Goal: Task Accomplishment & Management: Manage account settings

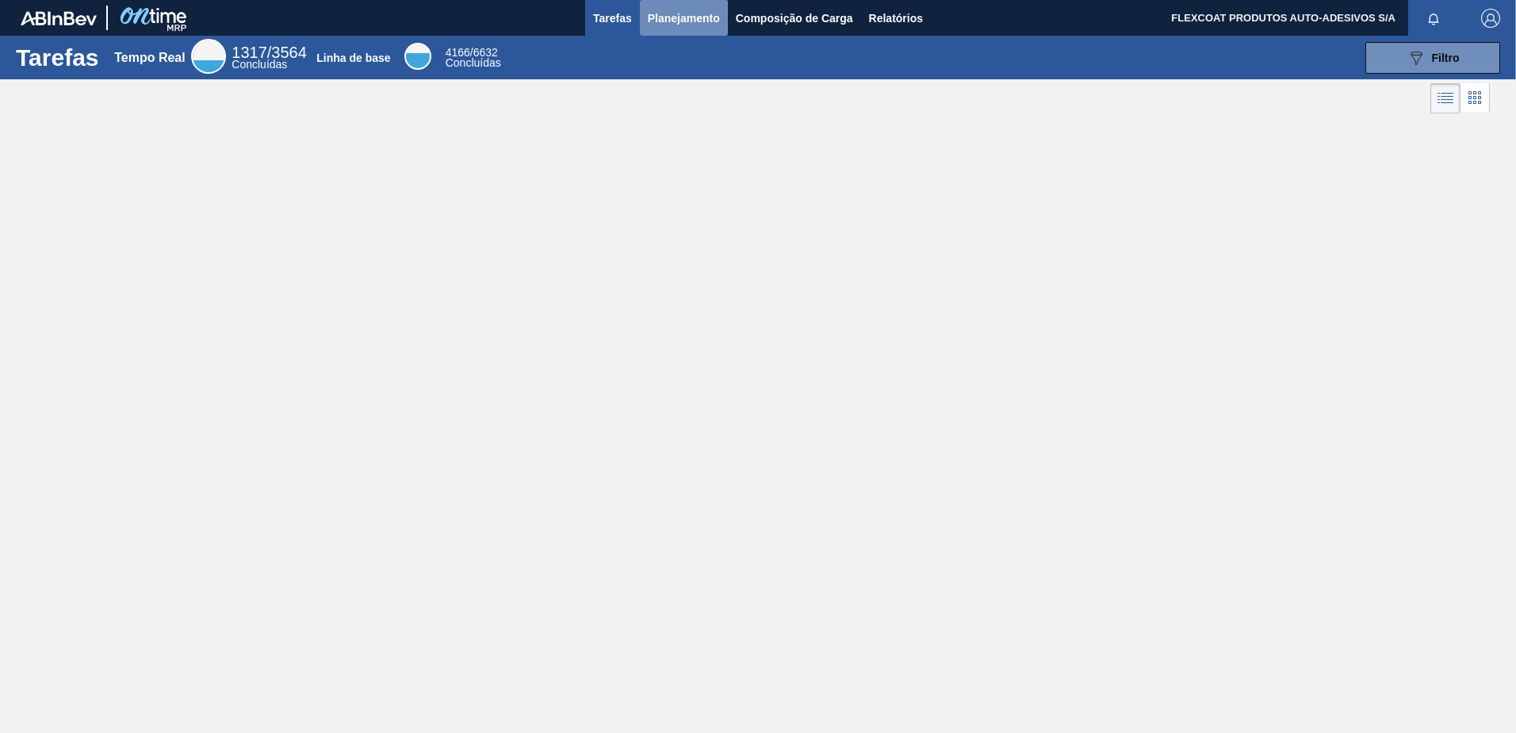
click at [655, 14] on span "Planejamento" at bounding box center [684, 18] width 72 height 19
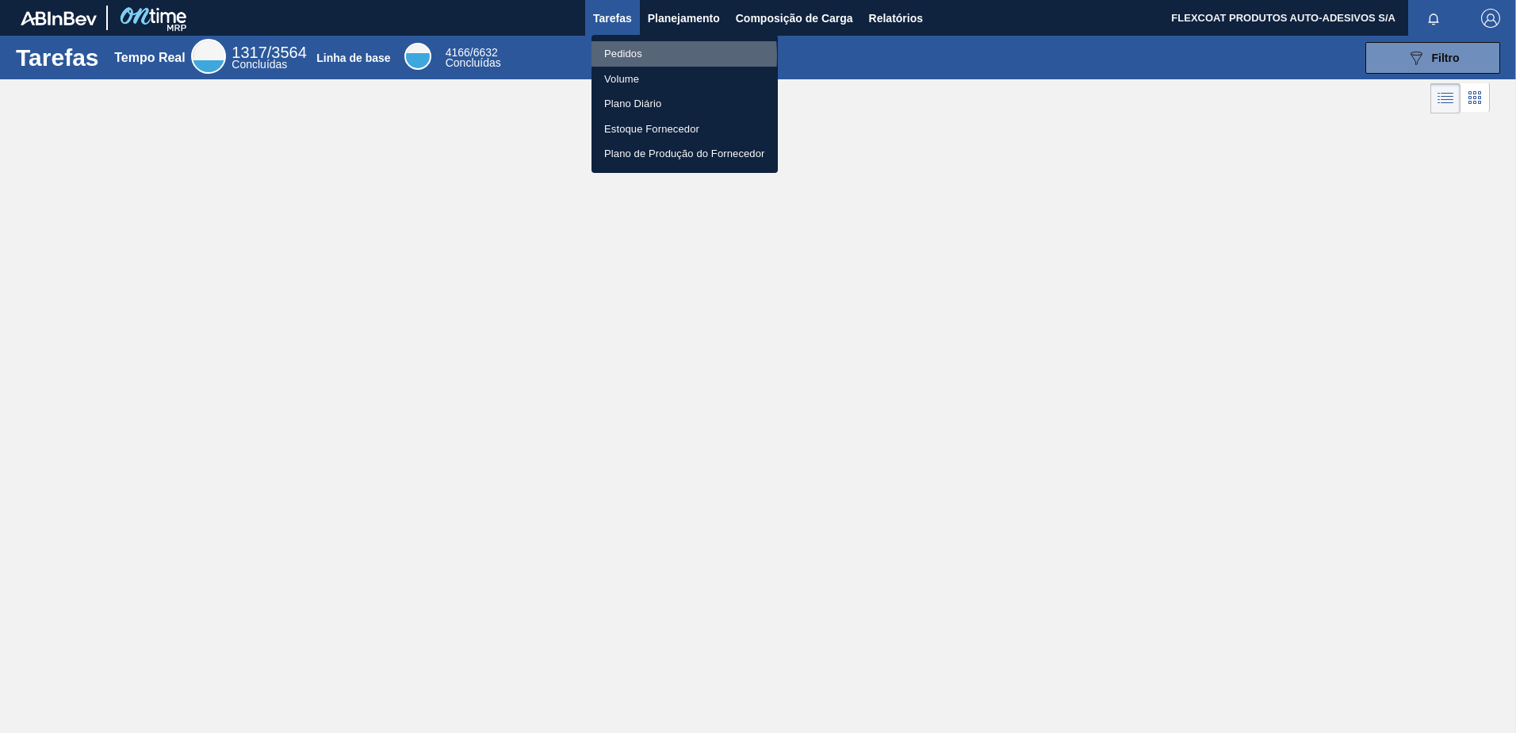
click at [628, 56] on li "Pedidos" at bounding box center [685, 53] width 186 height 25
